Goal: Go to known website: Go to known website

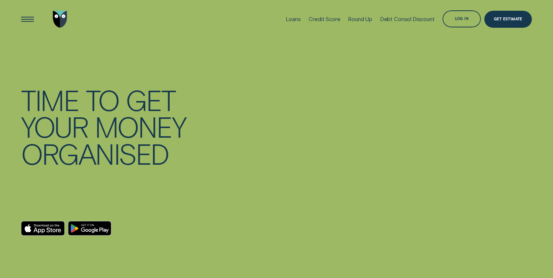
click at [462, 21] on div "Log in" at bounding box center [462, 19] width 14 height 3
click at [461, 18] on div "Log in" at bounding box center [462, 19] width 14 height 3
click at [462, 20] on div "Log in" at bounding box center [462, 19] width 14 height 3
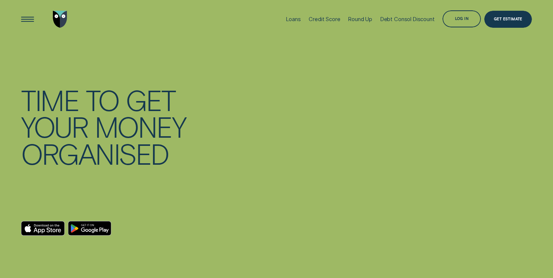
click at [334, 90] on div at bounding box center [406, 152] width 252 height 229
click at [459, 18] on div "Log in" at bounding box center [462, 19] width 14 height 3
